Goal: Navigation & Orientation: Find specific page/section

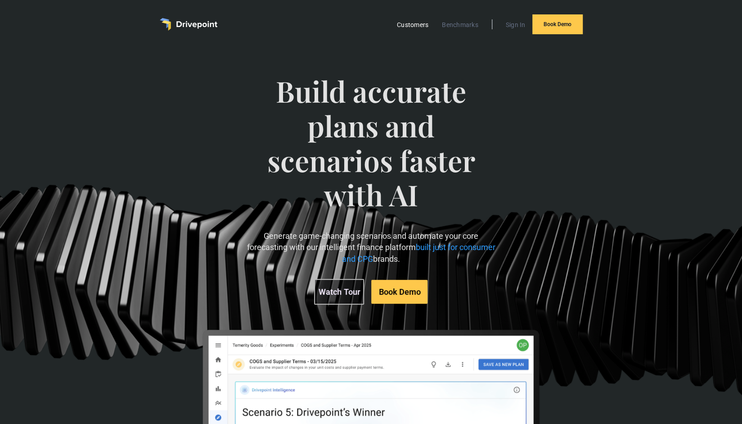
click at [419, 27] on link "Customers" at bounding box center [412, 25] width 41 height 12
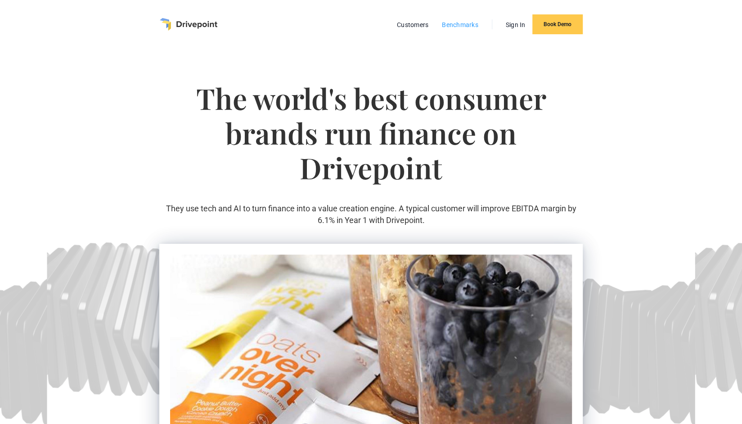
click at [456, 26] on link "Benchmarks" at bounding box center [459, 25] width 45 height 12
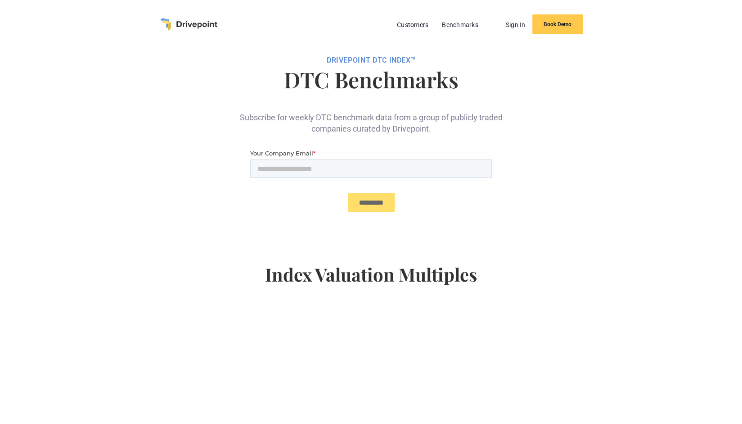
click at [407, 19] on link "Customers" at bounding box center [412, 25] width 41 height 12
